Goal: Task Accomplishment & Management: Complete application form

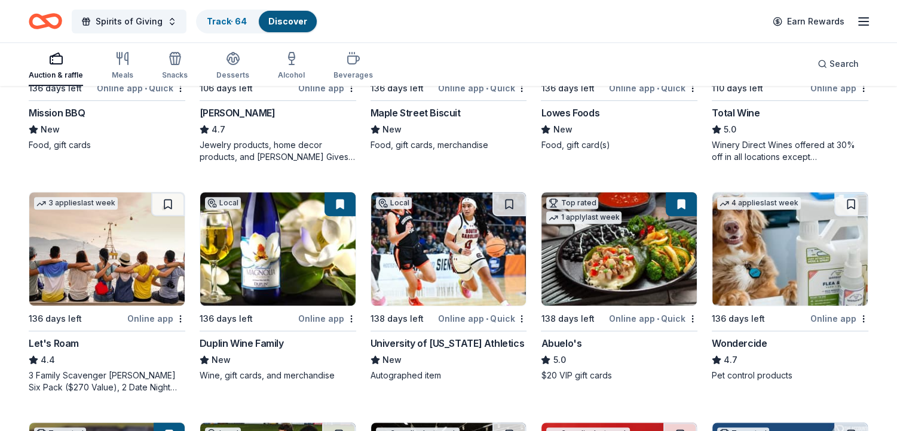
scroll to position [471, 0]
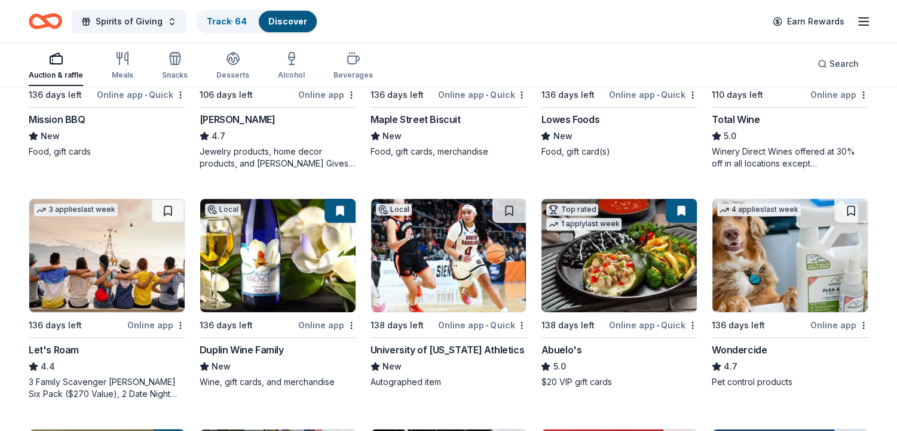
click at [609, 234] on img at bounding box center [618, 256] width 155 height 114
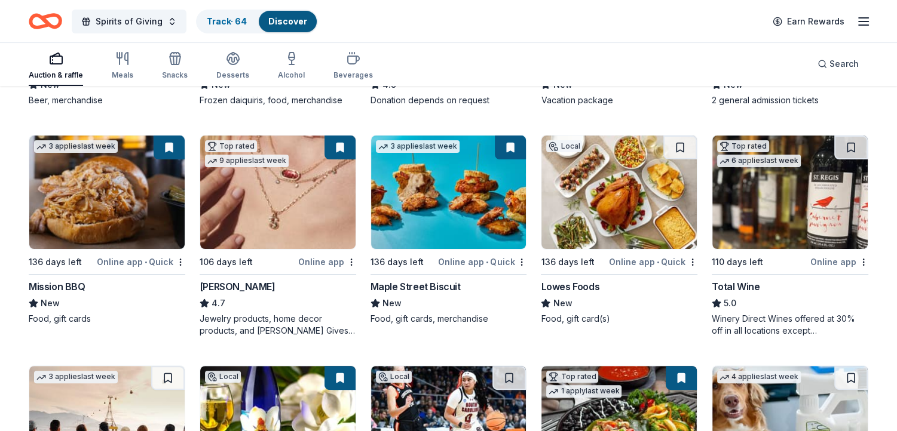
scroll to position [286, 0]
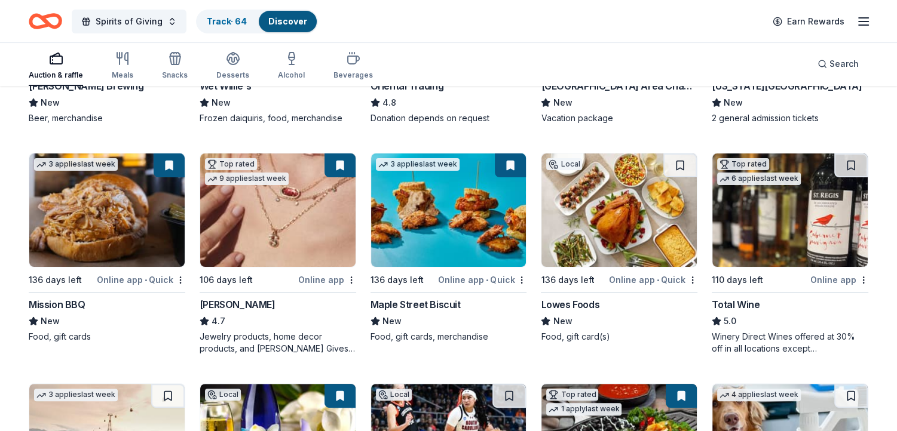
click at [627, 205] on img at bounding box center [618, 211] width 155 height 114
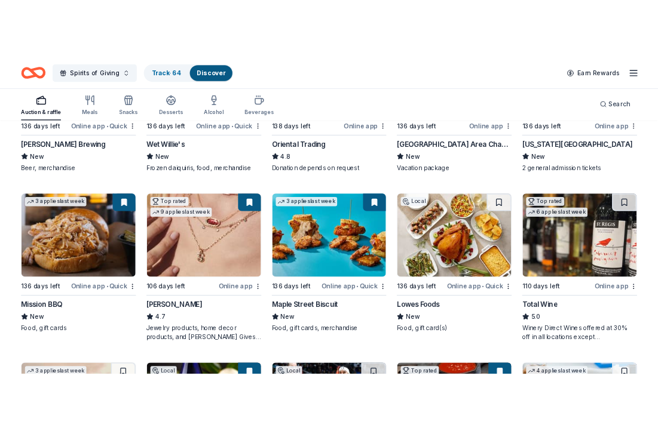
scroll to position [232, 0]
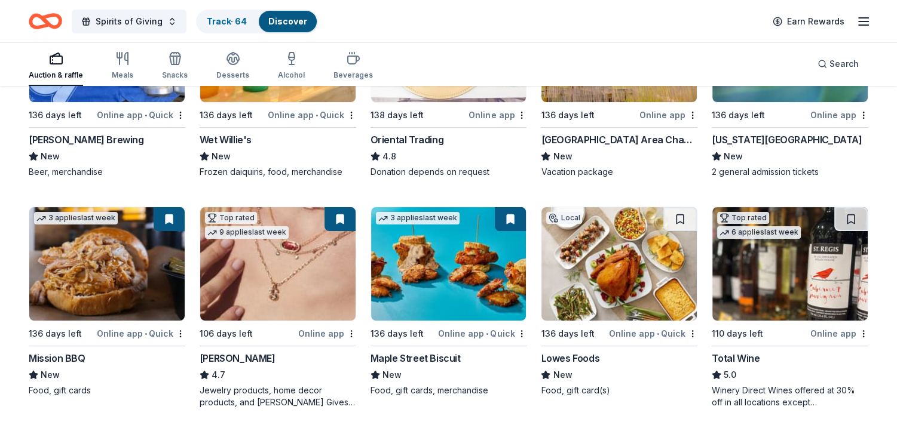
click at [796, 271] on img at bounding box center [789, 264] width 155 height 114
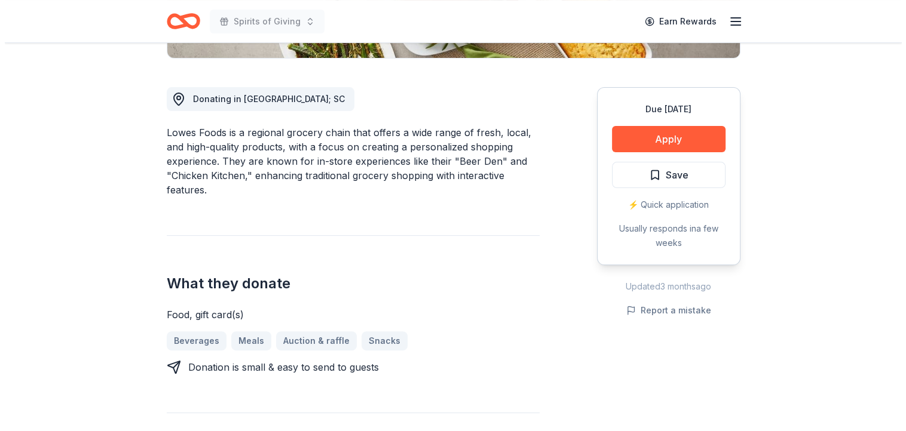
scroll to position [307, 0]
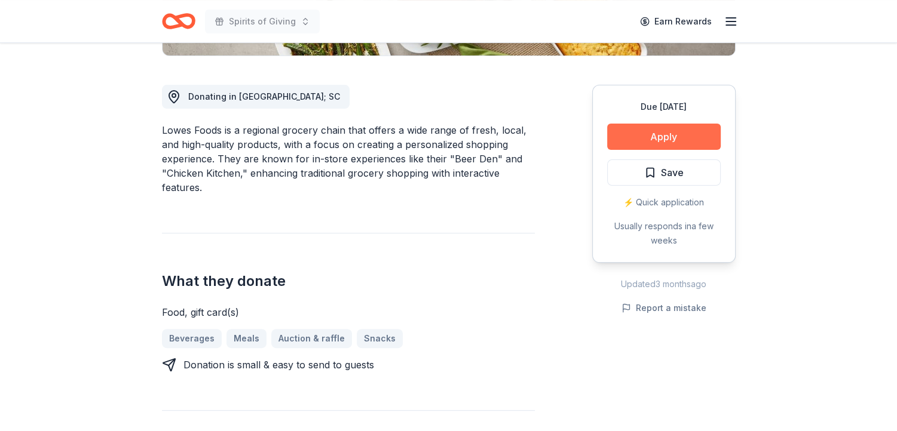
click at [664, 132] on button "Apply" at bounding box center [664, 137] width 114 height 26
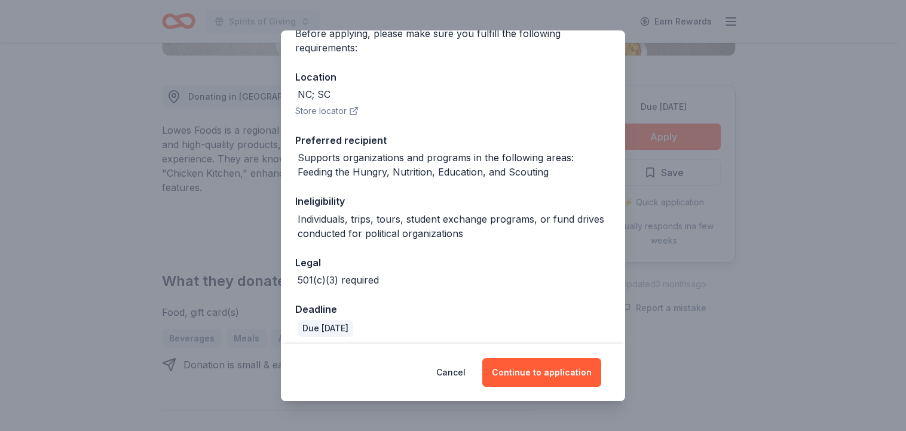
scroll to position [112, 0]
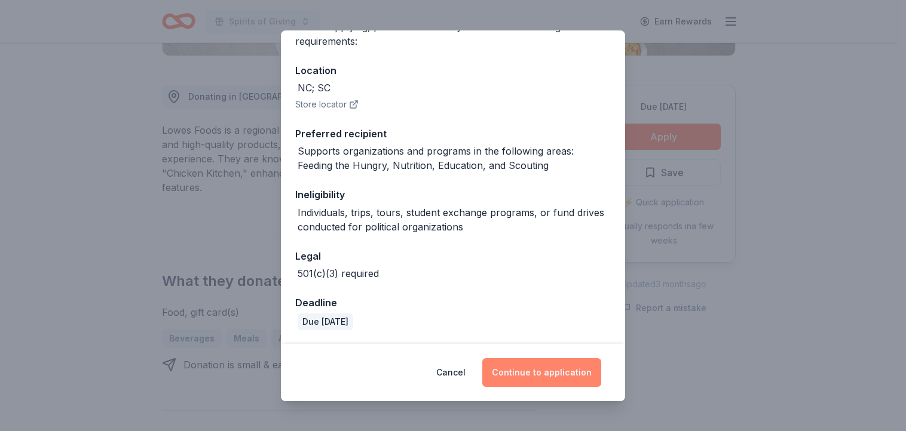
click at [552, 372] on button "Continue to application" at bounding box center [541, 372] width 119 height 29
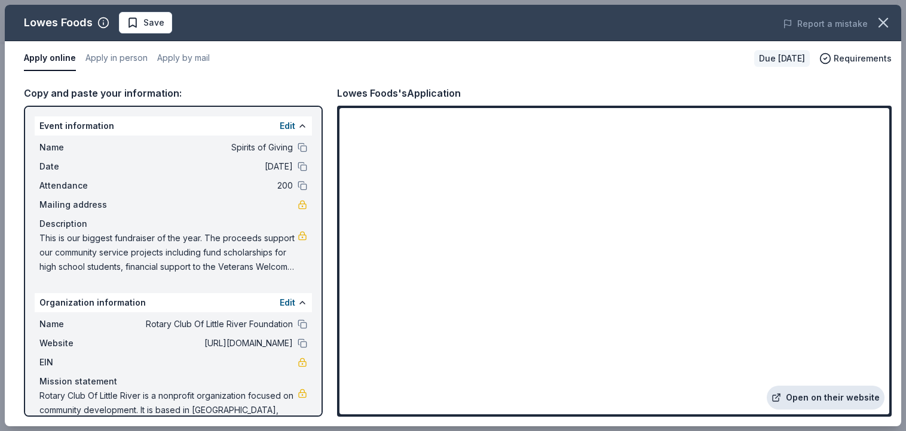
click at [829, 398] on link "Open on their website" at bounding box center [825, 398] width 118 height 24
click at [887, 23] on icon "button" at bounding box center [883, 22] width 17 height 17
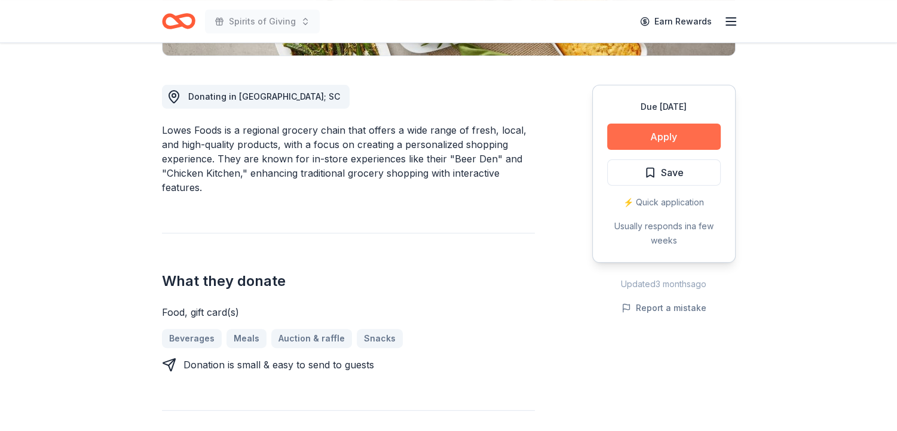
click at [665, 139] on button "Apply" at bounding box center [664, 137] width 114 height 26
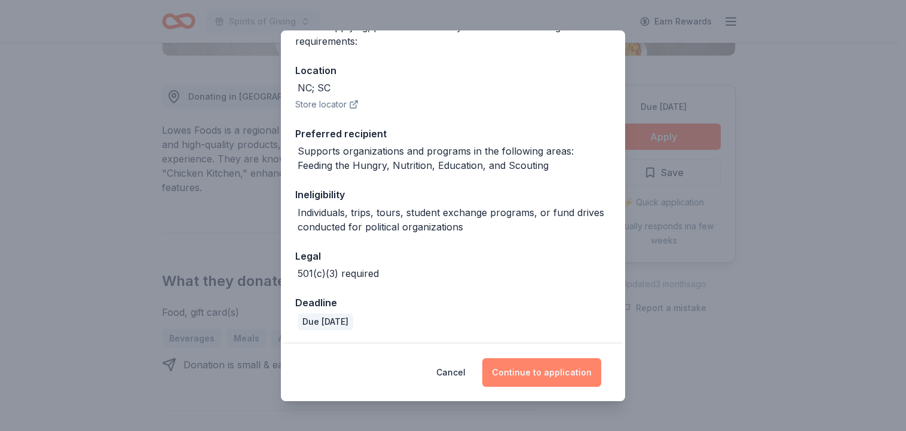
click at [541, 373] on button "Continue to application" at bounding box center [541, 372] width 119 height 29
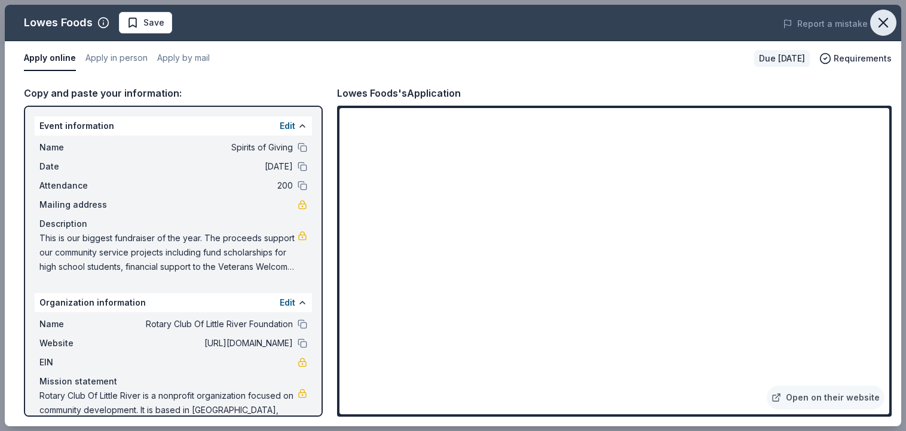
click at [881, 22] on icon "button" at bounding box center [883, 22] width 17 height 17
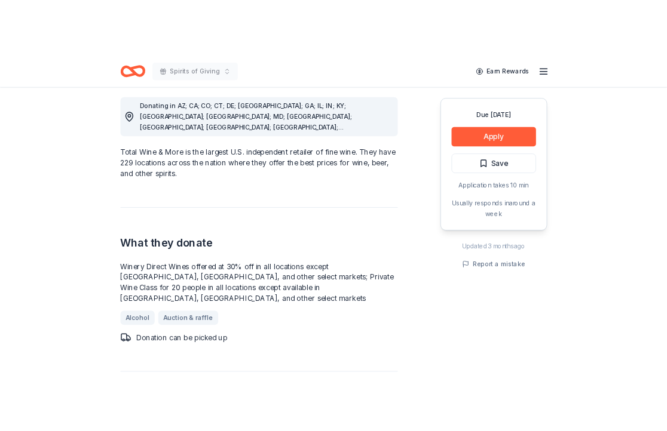
scroll to position [338, 0]
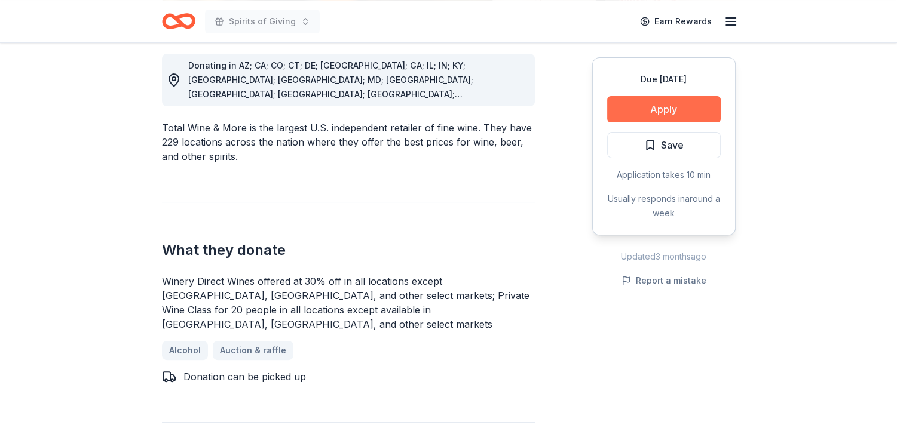
click at [671, 109] on button "Apply" at bounding box center [664, 109] width 114 height 26
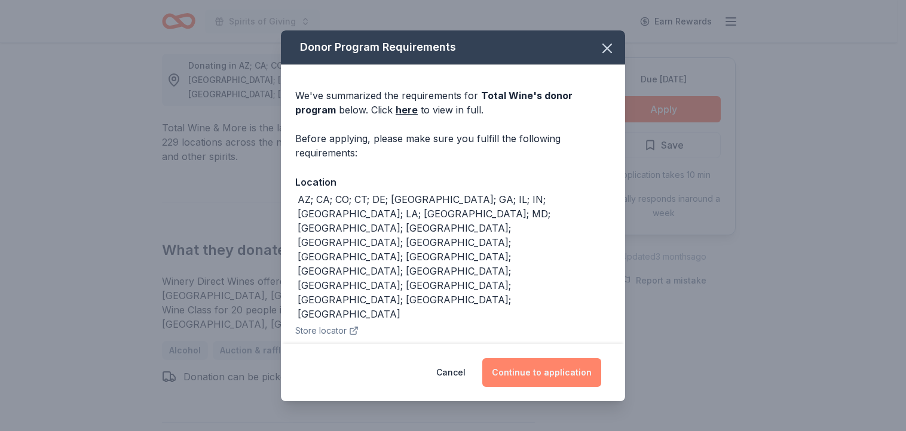
click at [550, 368] on button "Continue to application" at bounding box center [541, 372] width 119 height 29
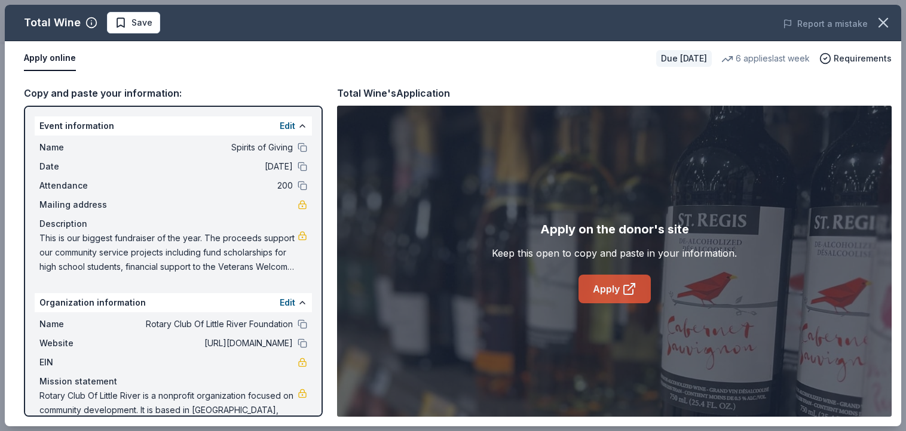
click at [616, 289] on link "Apply" at bounding box center [614, 289] width 72 height 29
